Goal: Task Accomplishment & Management: Use online tool/utility

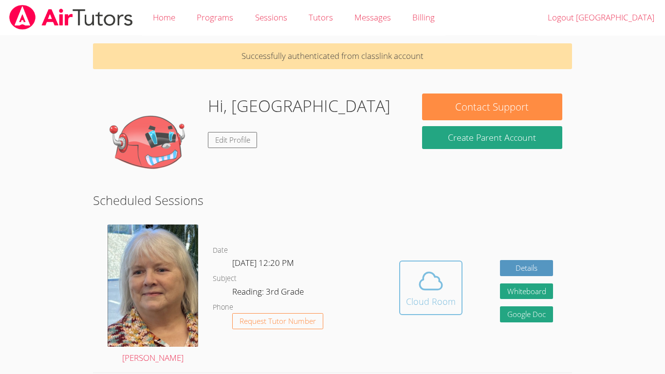
click at [427, 300] on div "Cloud Room" at bounding box center [431, 301] width 50 height 14
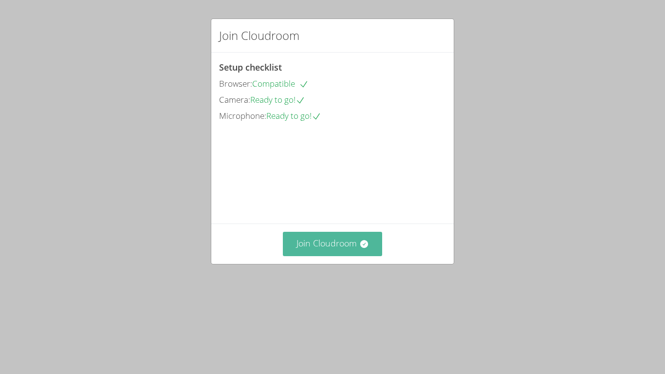
click at [317, 256] on button "Join Cloudroom" at bounding box center [333, 244] width 100 height 24
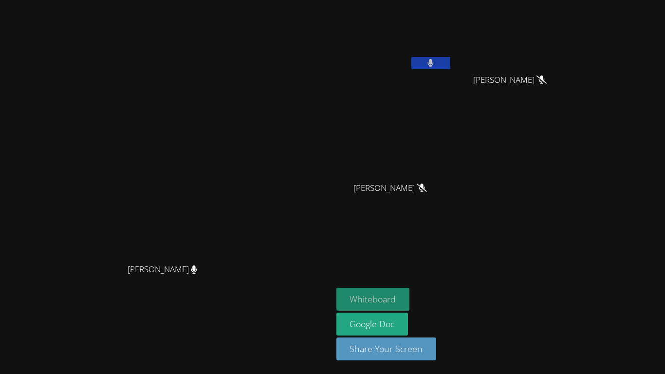
click at [410, 301] on button "Whiteboard" at bounding box center [373, 299] width 74 height 23
click at [450, 64] on button at bounding box center [430, 63] width 39 height 12
click at [436, 64] on icon at bounding box center [430, 63] width 10 height 8
click at [450, 67] on button at bounding box center [430, 63] width 39 height 12
click at [436, 65] on icon at bounding box center [430, 63] width 10 height 8
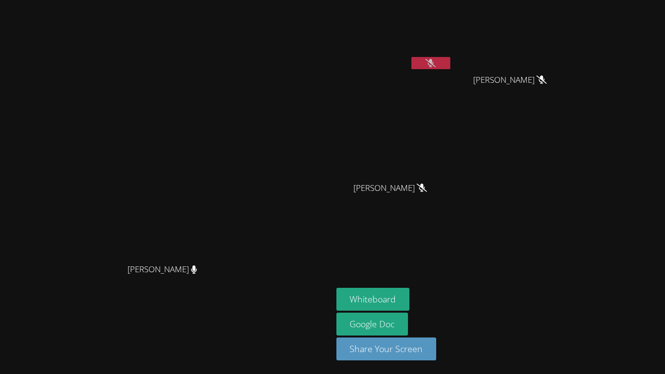
click at [450, 63] on button at bounding box center [430, 63] width 39 height 12
click at [450, 61] on button at bounding box center [430, 63] width 39 height 12
click at [436, 59] on icon at bounding box center [430, 63] width 10 height 8
click at [450, 57] on button at bounding box center [430, 63] width 39 height 12
click at [450, 68] on button at bounding box center [430, 63] width 39 height 12
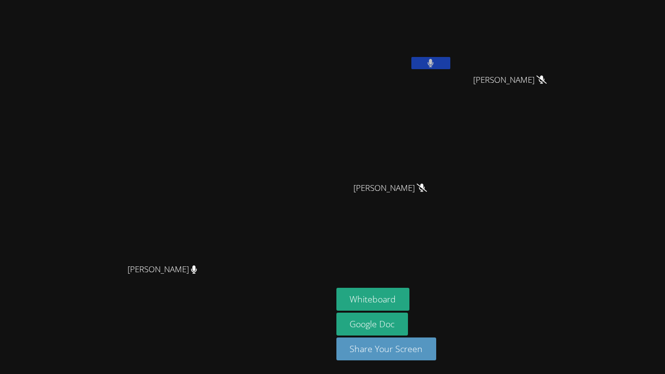
click at [434, 67] on icon at bounding box center [430, 63] width 6 height 8
click at [436, 66] on icon at bounding box center [430, 63] width 10 height 8
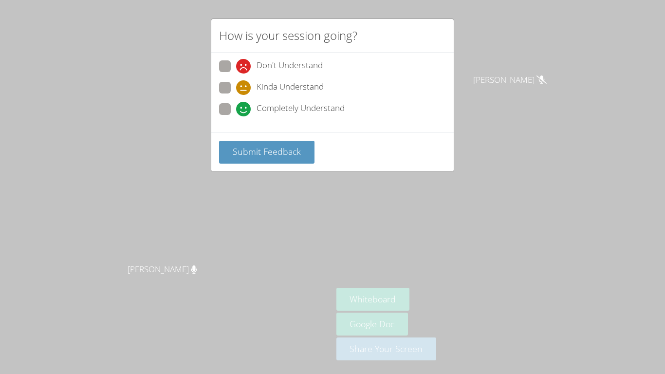
click at [253, 110] on div "Completely Understand" at bounding box center [290, 109] width 109 height 15
click at [244, 110] on input "Completely Understand" at bounding box center [240, 107] width 8 height 8
radio input "true"
